Goal: Information Seeking & Learning: Learn about a topic

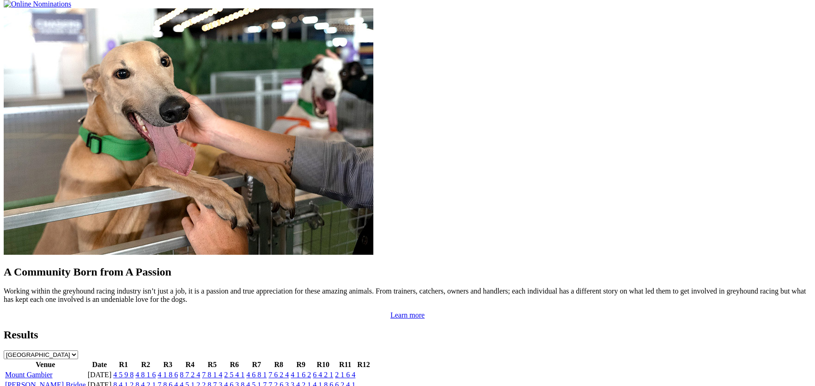
scroll to position [738, 0]
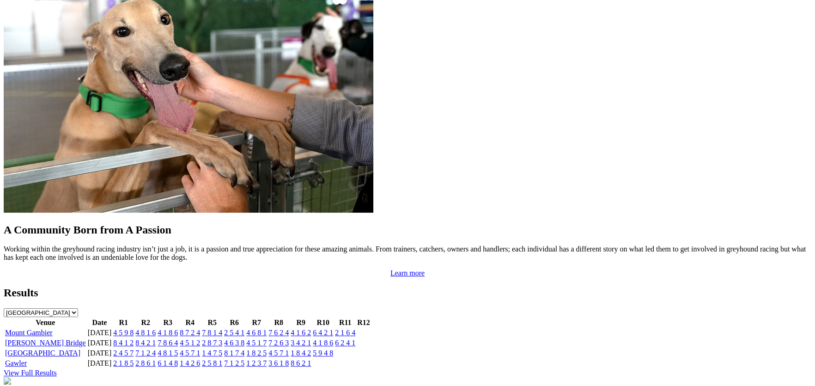
click at [86, 339] on link "[PERSON_NAME] Bridge" at bounding box center [45, 343] width 81 height 8
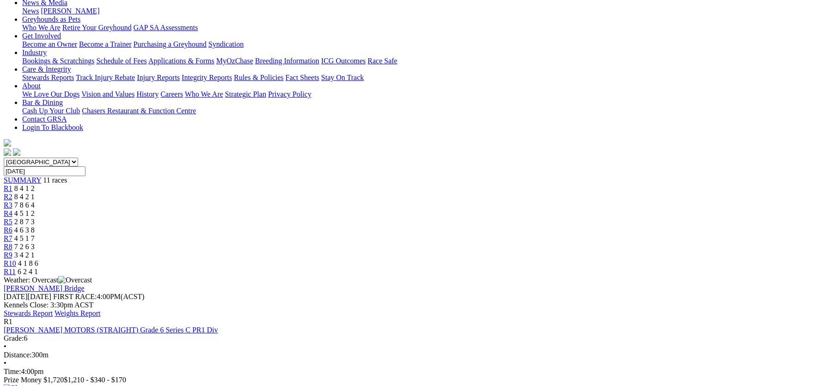
scroll to position [184, 0]
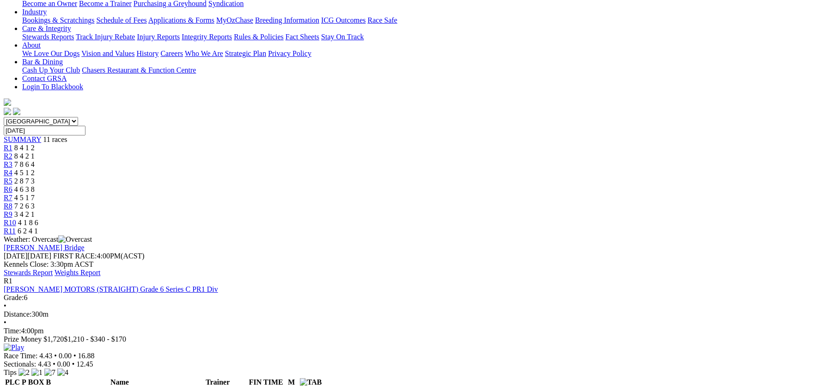
click at [114, 385] on link "[PERSON_NAME]" at bounding box center [83, 392] width 61 height 8
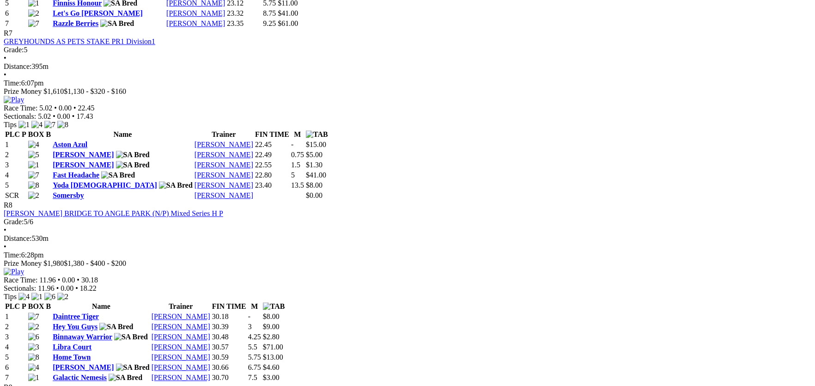
scroll to position [1774, 0]
